Goal: Transaction & Acquisition: Book appointment/travel/reservation

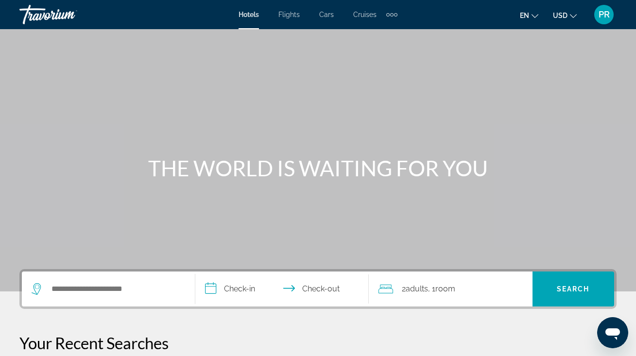
click at [46, 287] on div "Search widget" at bounding box center [106, 289] width 149 height 15
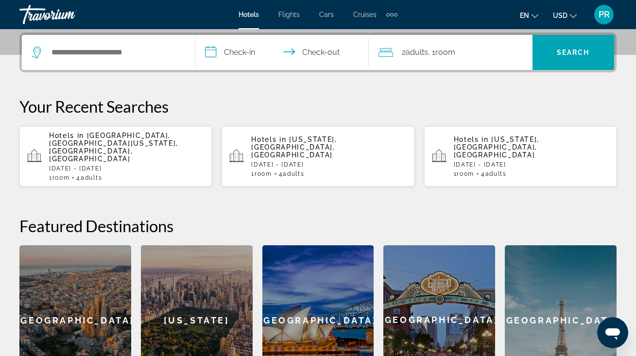
scroll to position [238, 0]
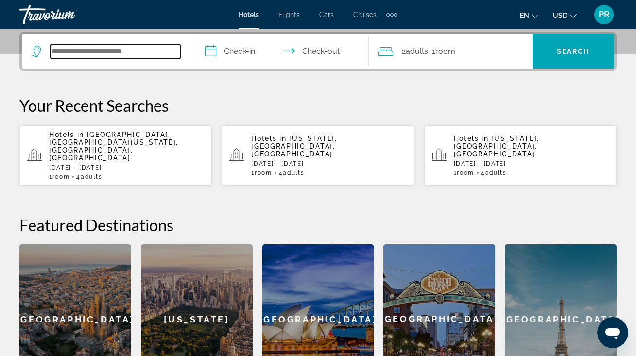
click at [84, 51] on input "Search widget" at bounding box center [116, 51] width 130 height 15
type input "*"
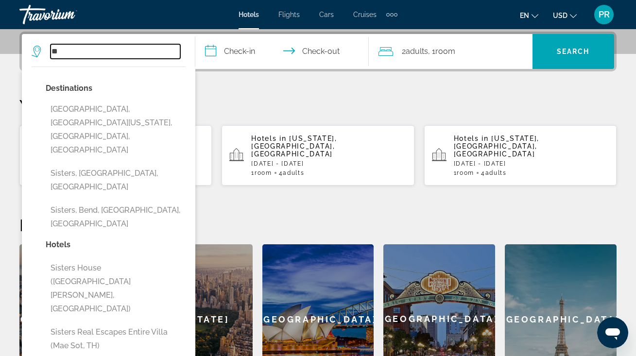
type input "*"
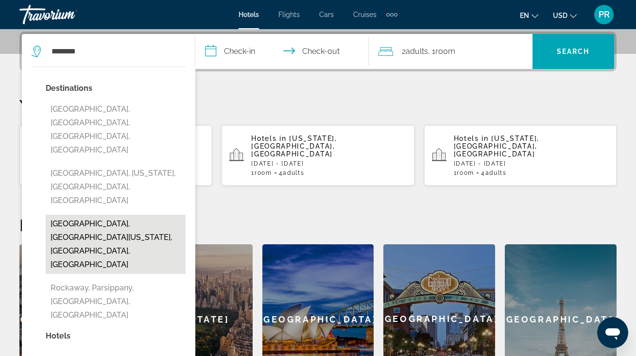
click at [103, 215] on button "[GEOGRAPHIC_DATA], [GEOGRAPHIC_DATA][US_STATE], [GEOGRAPHIC_DATA], [GEOGRAPHIC_…" at bounding box center [116, 244] width 140 height 59
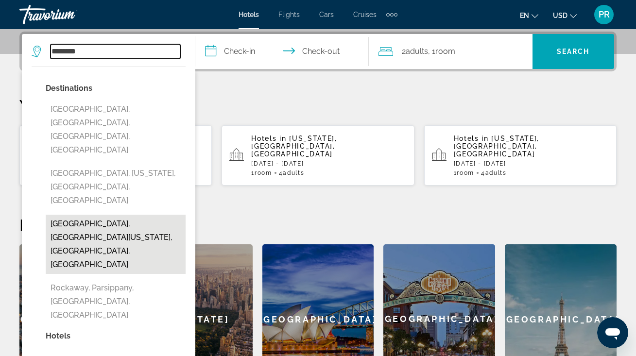
type input "**********"
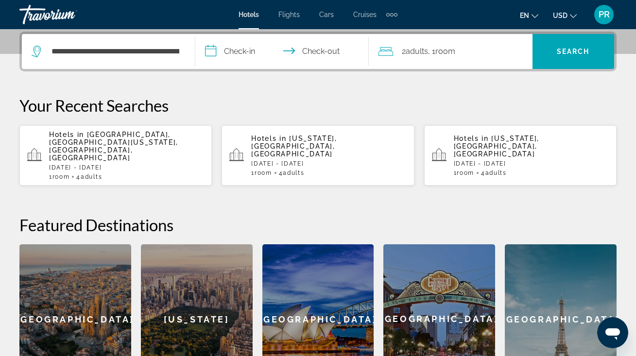
click at [230, 42] on input "**********" at bounding box center [283, 53] width 177 height 38
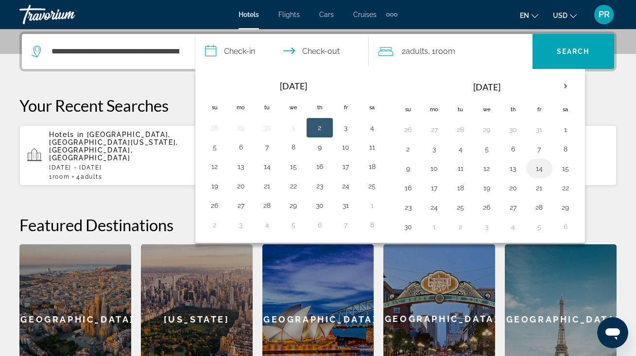
click at [536, 169] on button "14" at bounding box center [540, 169] width 16 height 14
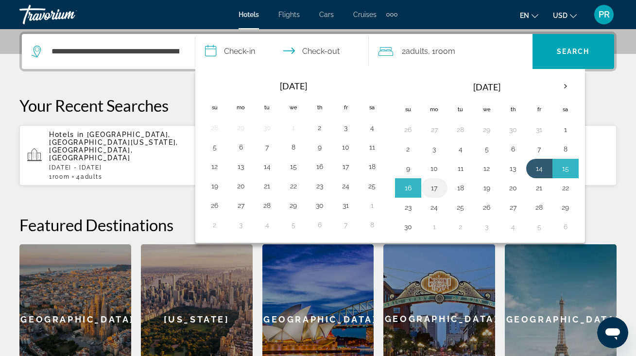
click at [439, 189] on button "17" at bounding box center [435, 188] width 16 height 14
type input "**********"
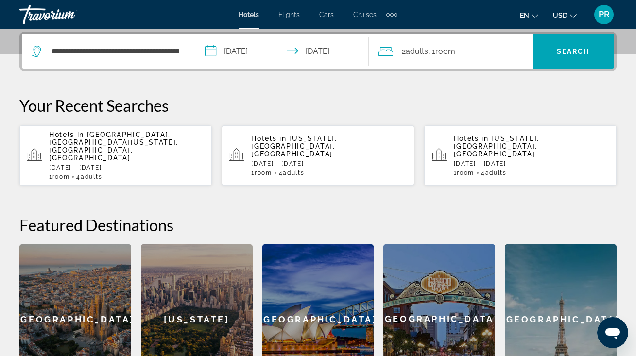
drag, startPoint x: 579, startPoint y: 53, endPoint x: 460, endPoint y: 122, distance: 137.4
click at [460, 122] on div "**********" at bounding box center [318, 213] width 636 height 363
click at [452, 63] on div "2 Adult Adults , 1 Room rooms" at bounding box center [456, 51] width 154 height 35
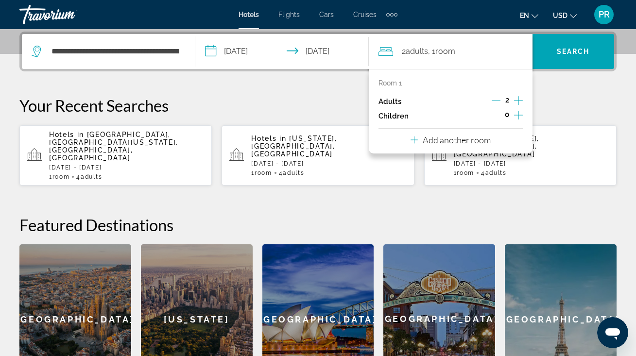
click at [519, 99] on icon "Increment adults" at bounding box center [518, 100] width 9 height 9
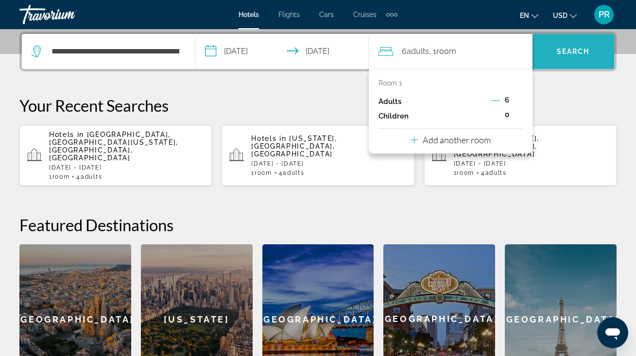
click at [552, 56] on span "Search widget" at bounding box center [574, 51] width 82 height 23
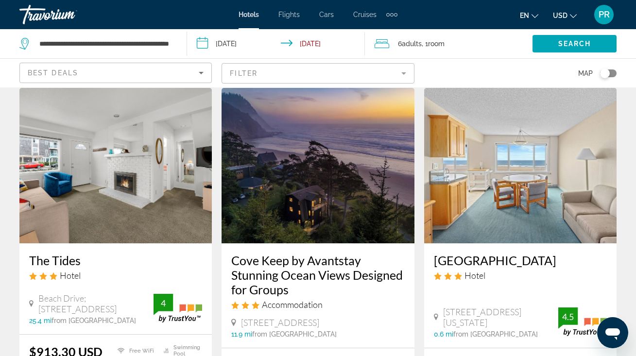
scroll to position [35, 0]
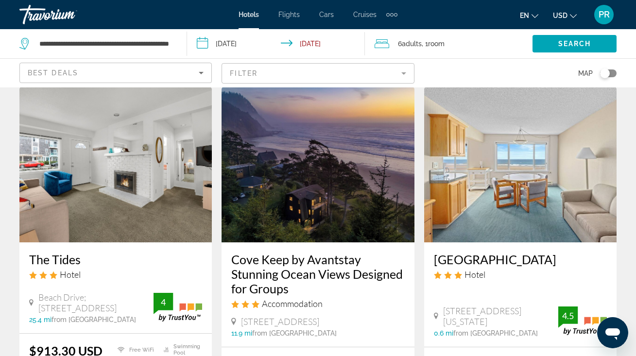
click at [125, 142] on img "Main content" at bounding box center [115, 165] width 192 height 156
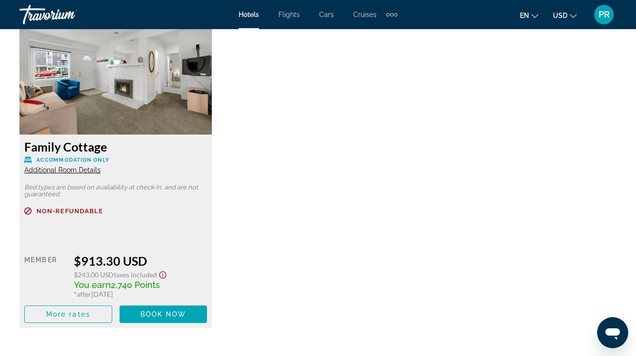
scroll to position [1536, 0]
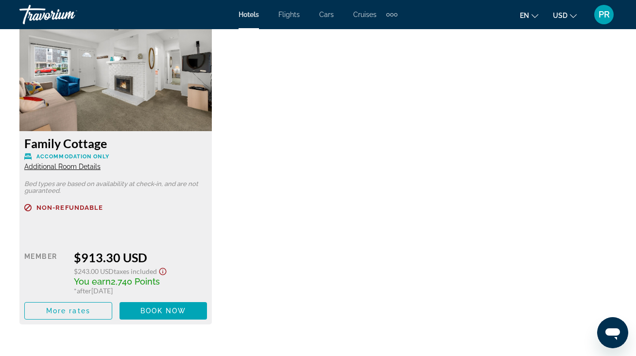
click at [86, 166] on span "Additional Room Details" at bounding box center [62, 167] width 76 height 8
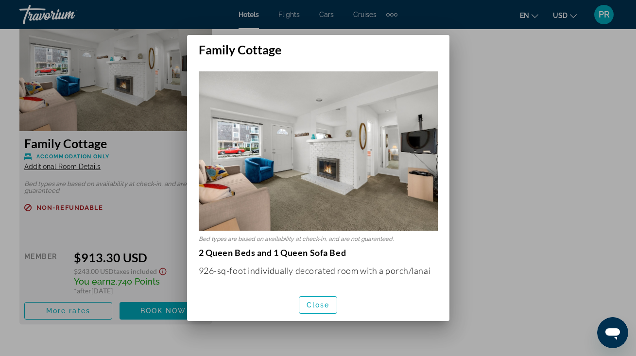
scroll to position [0, 0]
click at [470, 75] on div at bounding box center [318, 178] width 636 height 356
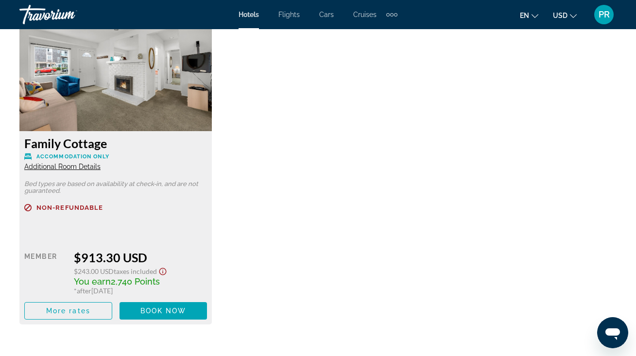
scroll to position [1536, 0]
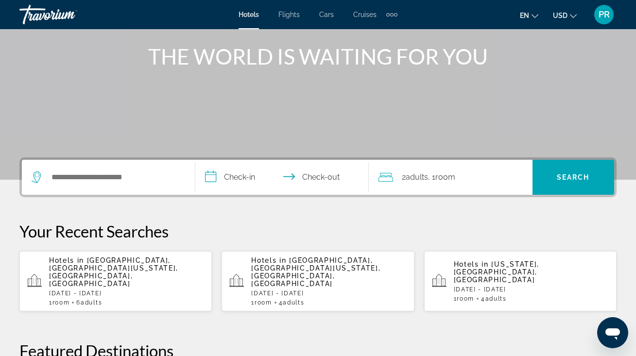
scroll to position [114, 0]
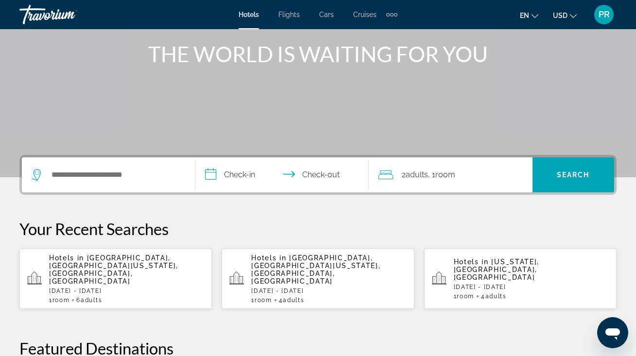
click at [95, 288] on p "[DATE] - [DATE]" at bounding box center [126, 291] width 155 height 7
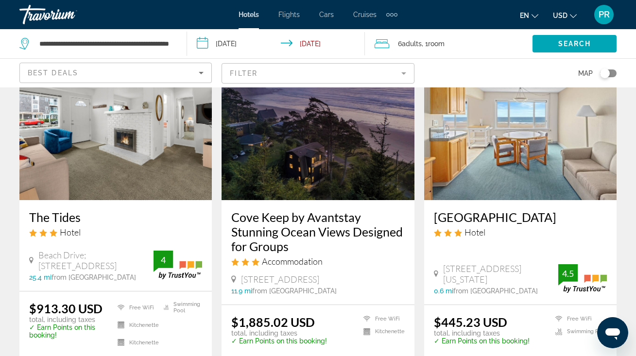
scroll to position [77, 0]
click at [510, 162] on img "Main content" at bounding box center [520, 123] width 192 height 156
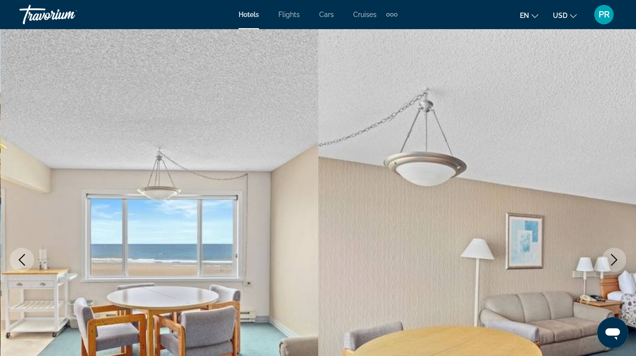
click at [253, 274] on img "Main content" at bounding box center [159, 260] width 318 height 462
click at [394, 214] on img "Main content" at bounding box center [477, 260] width 318 height 462
click at [618, 260] on icon "Next image" at bounding box center [614, 260] width 12 height 12
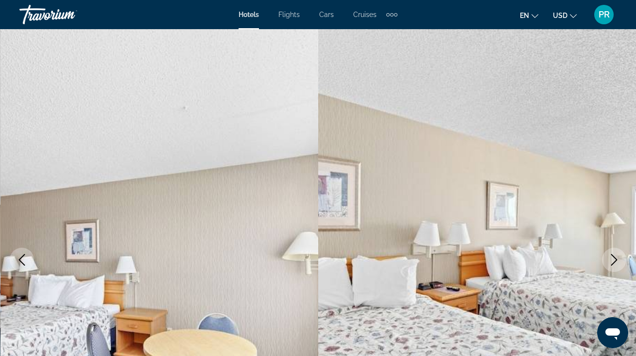
click at [618, 260] on icon "Next image" at bounding box center [614, 260] width 12 height 12
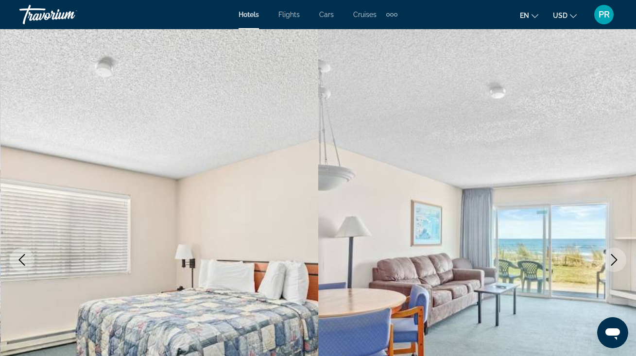
click at [618, 260] on icon "Next image" at bounding box center [614, 260] width 12 height 12
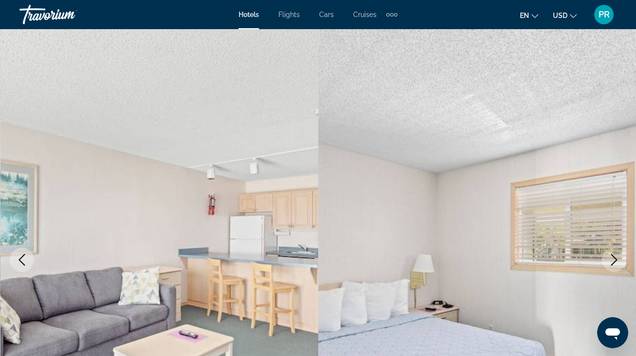
click at [618, 260] on icon "Next image" at bounding box center [614, 260] width 12 height 12
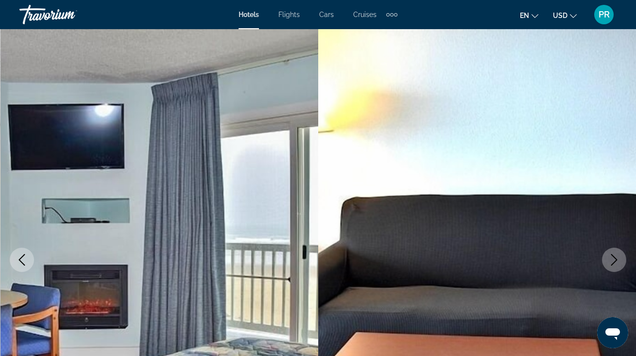
click at [614, 260] on icon "Next image" at bounding box center [614, 260] width 12 height 12
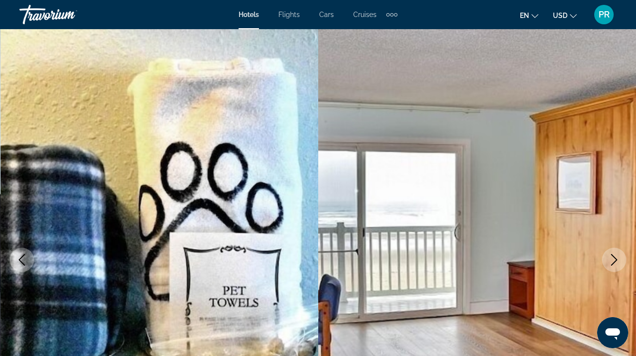
click at [614, 260] on icon "Next image" at bounding box center [614, 260] width 12 height 12
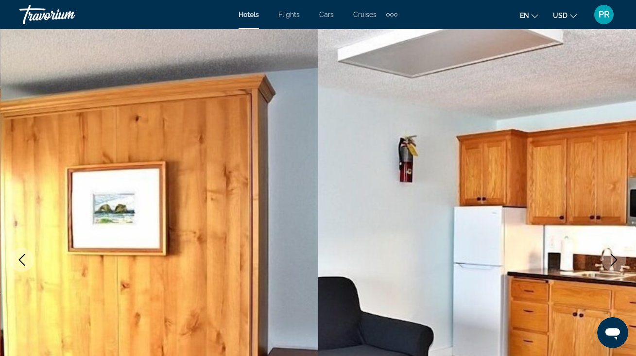
click at [614, 260] on icon "Next image" at bounding box center [614, 260] width 12 height 12
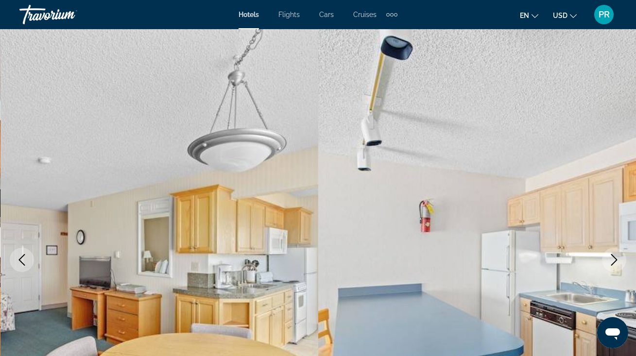
click at [614, 260] on icon "Next image" at bounding box center [614, 260] width 12 height 12
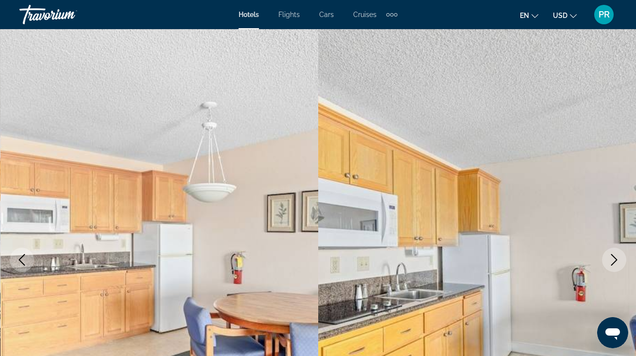
click at [614, 260] on icon "Next image" at bounding box center [614, 260] width 12 height 12
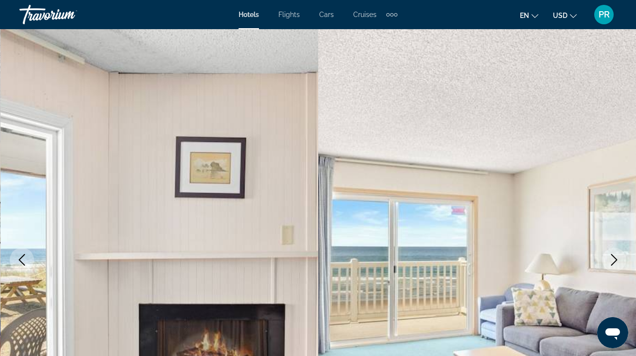
click at [614, 260] on icon "Next image" at bounding box center [614, 260] width 12 height 12
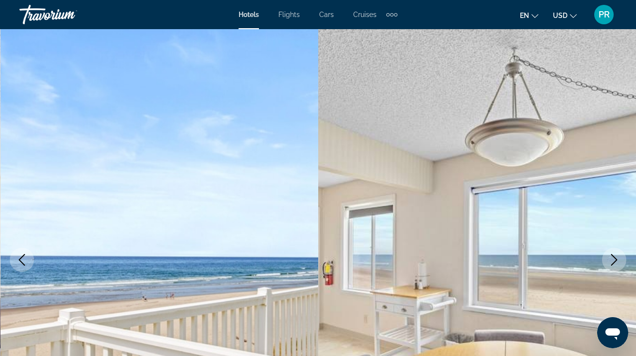
click at [614, 260] on icon "Next image" at bounding box center [614, 260] width 12 height 12
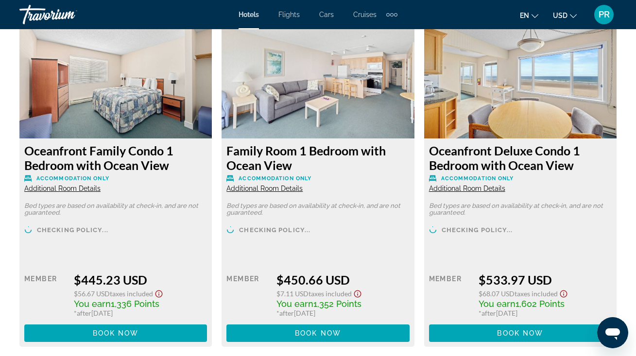
scroll to position [1502, 0]
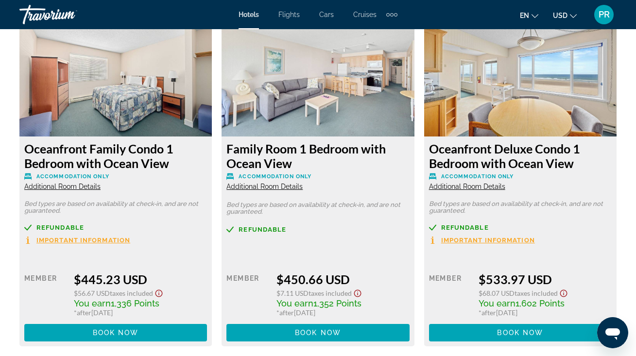
click at [86, 239] on span "Important Information" at bounding box center [83, 240] width 94 height 6
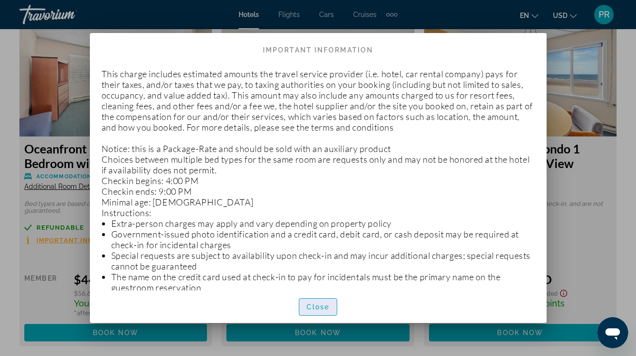
click at [321, 310] on span "Close" at bounding box center [318, 307] width 23 height 8
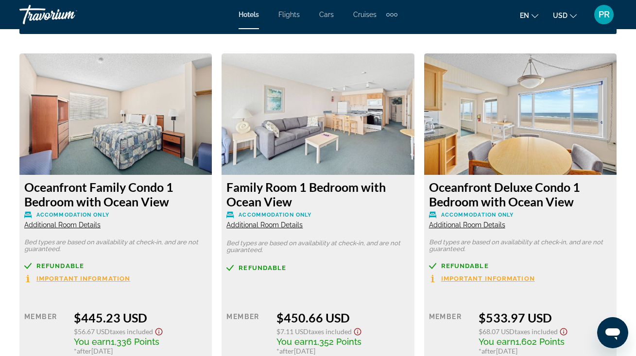
scroll to position [1462, 0]
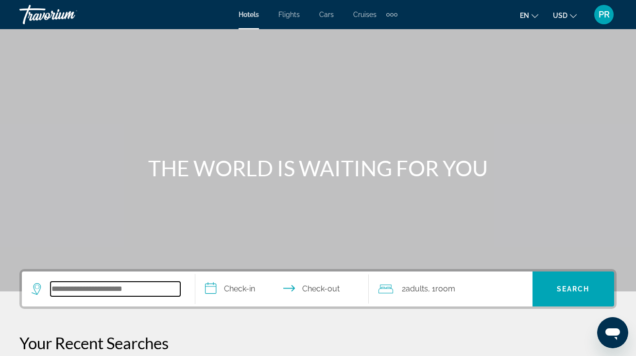
click at [67, 290] on input "Search widget" at bounding box center [116, 289] width 130 height 15
